Goal: Information Seeking & Learning: Learn about a topic

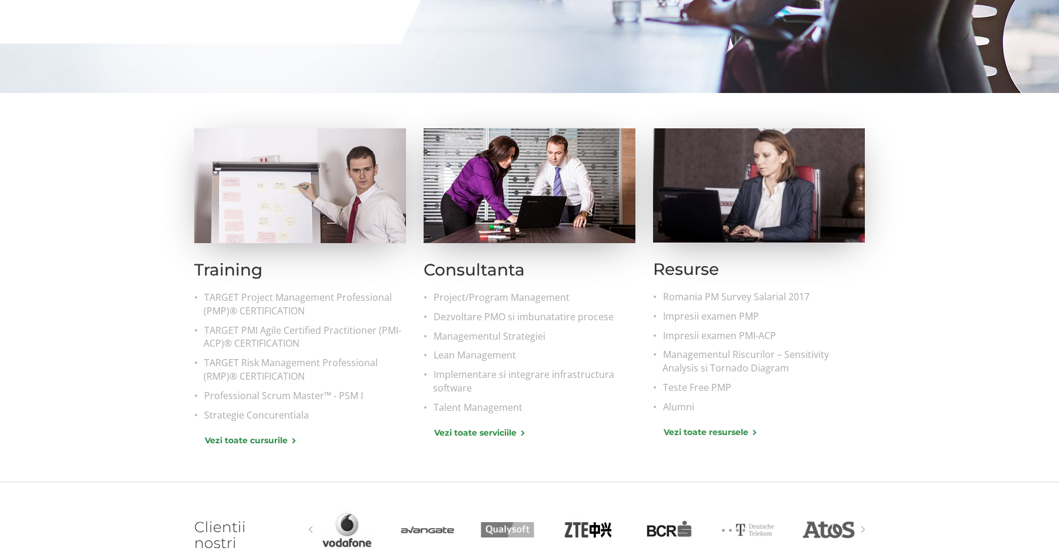
scroll to position [371, 0]
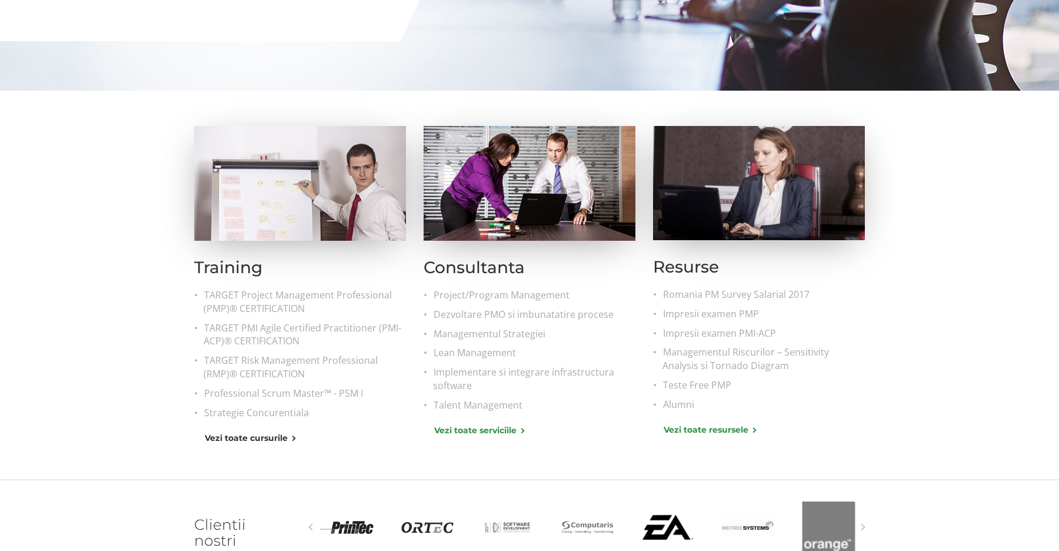
click at [260, 438] on link "Vezi toate cursurile" at bounding box center [250, 437] width 91 height 12
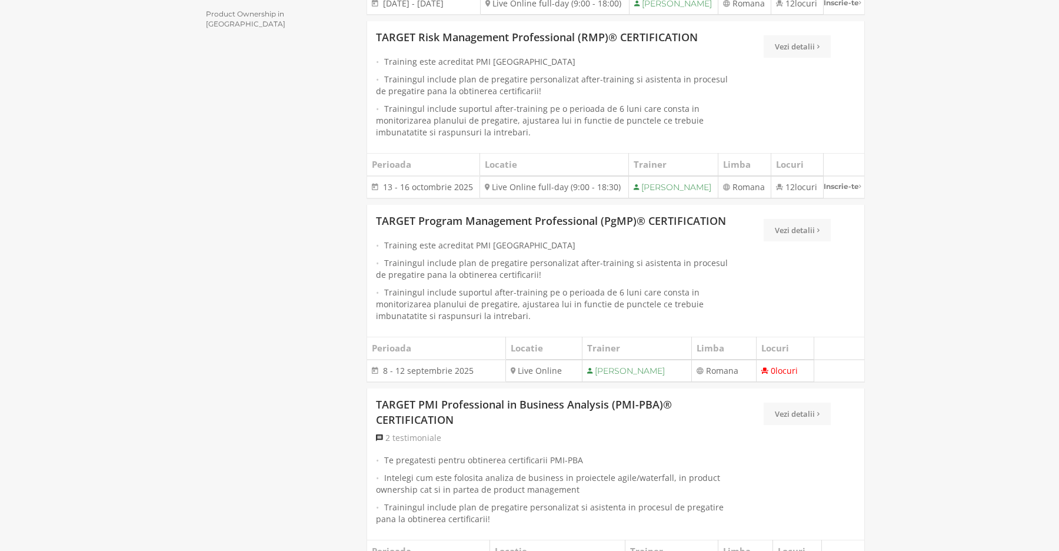
scroll to position [644, 0]
click at [801, 241] on link "Vezi detalii" at bounding box center [797, 229] width 67 height 22
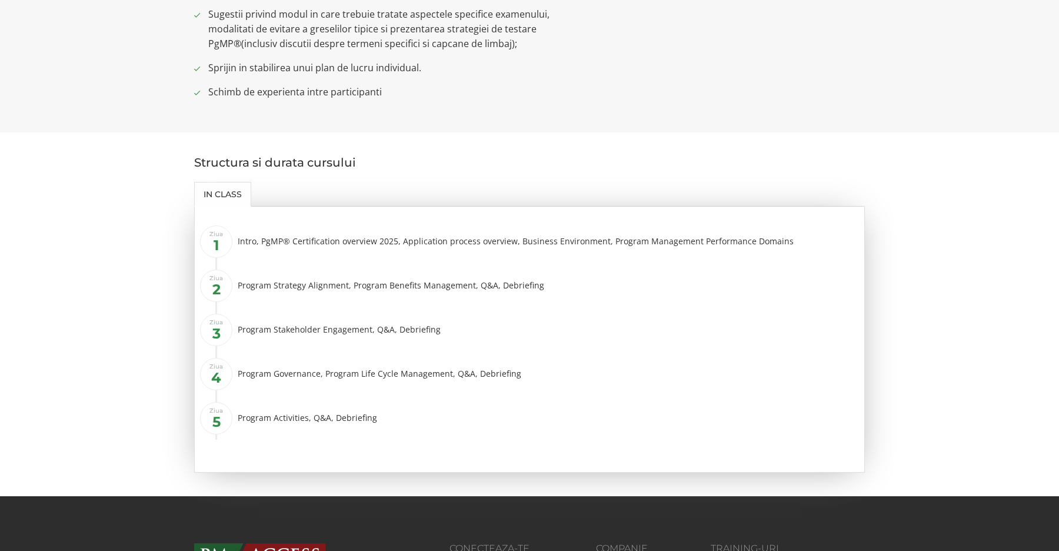
scroll to position [932, 0]
